Goal: Communication & Community: Answer question/provide support

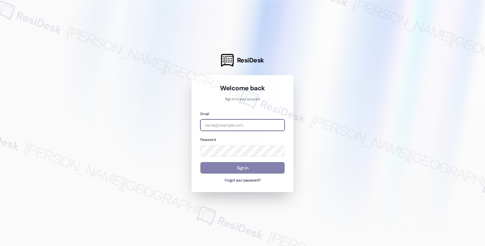
click at [229, 125] on input "email" at bounding box center [243, 126] width 84 height 12
type input "automated-surveys-orion_housing-fides.[PERSON_NAME]@orion_[DOMAIN_NAME]"
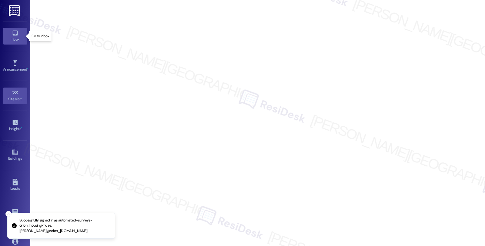
click at [13, 36] on div "Inbox" at bounding box center [15, 39] width 30 height 6
